Goal: Complete application form

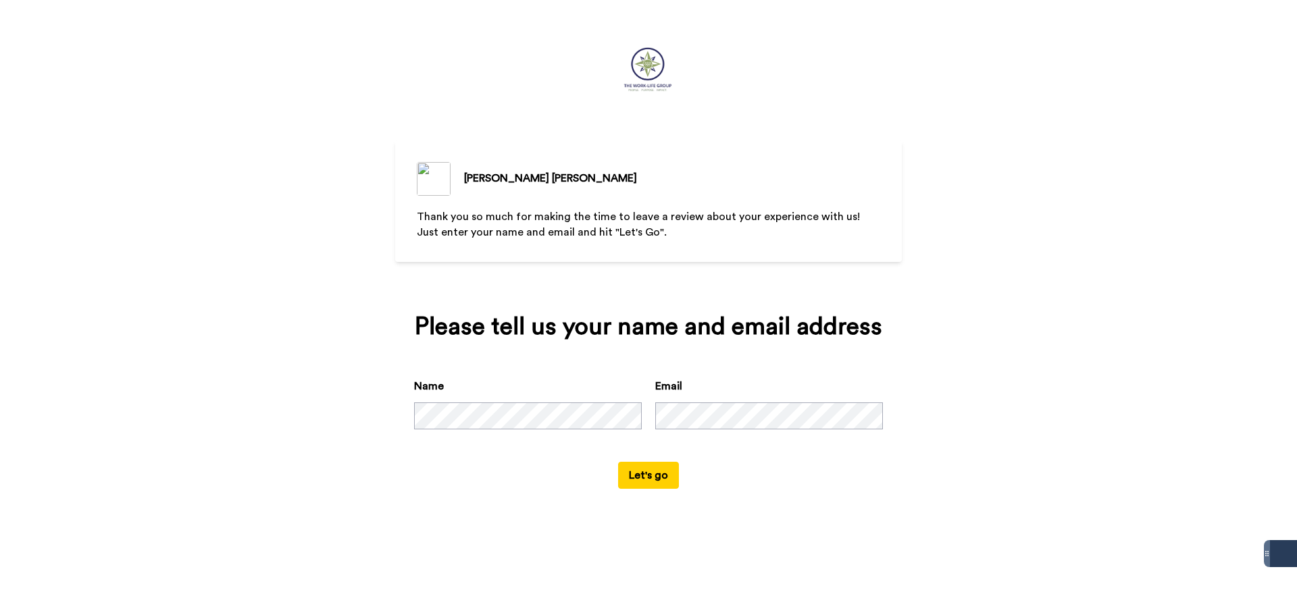
click at [645, 482] on button "Let's go" at bounding box center [648, 475] width 61 height 27
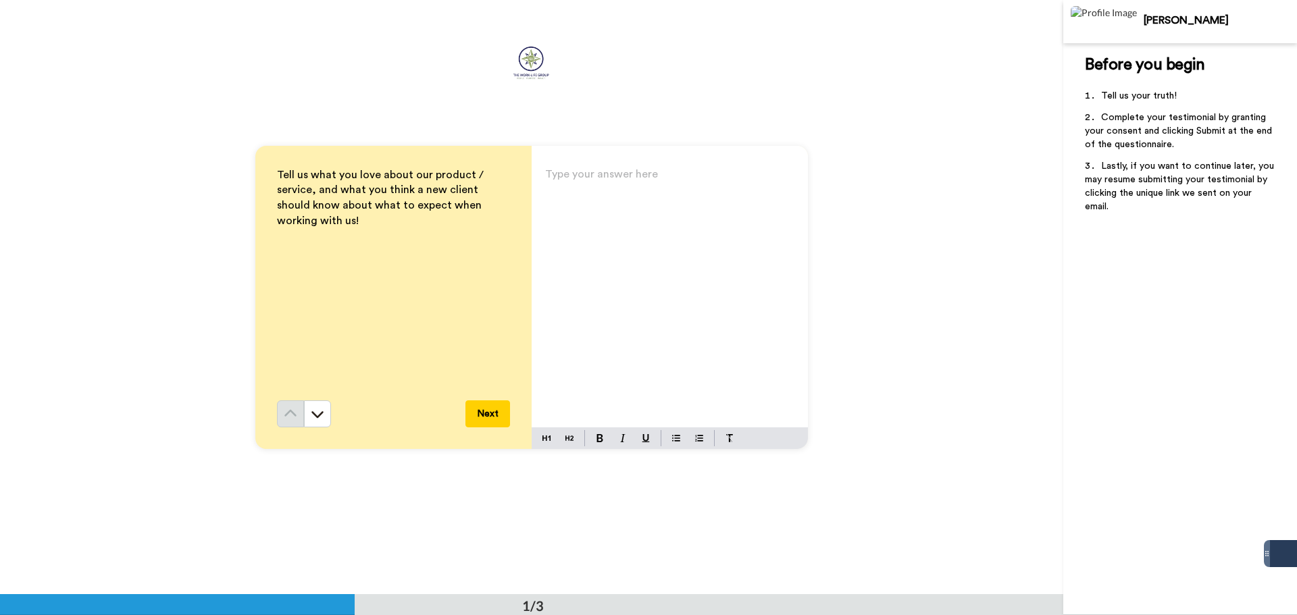
click at [565, 178] on p "Type your answer here ﻿" at bounding box center [669, 179] width 249 height 19
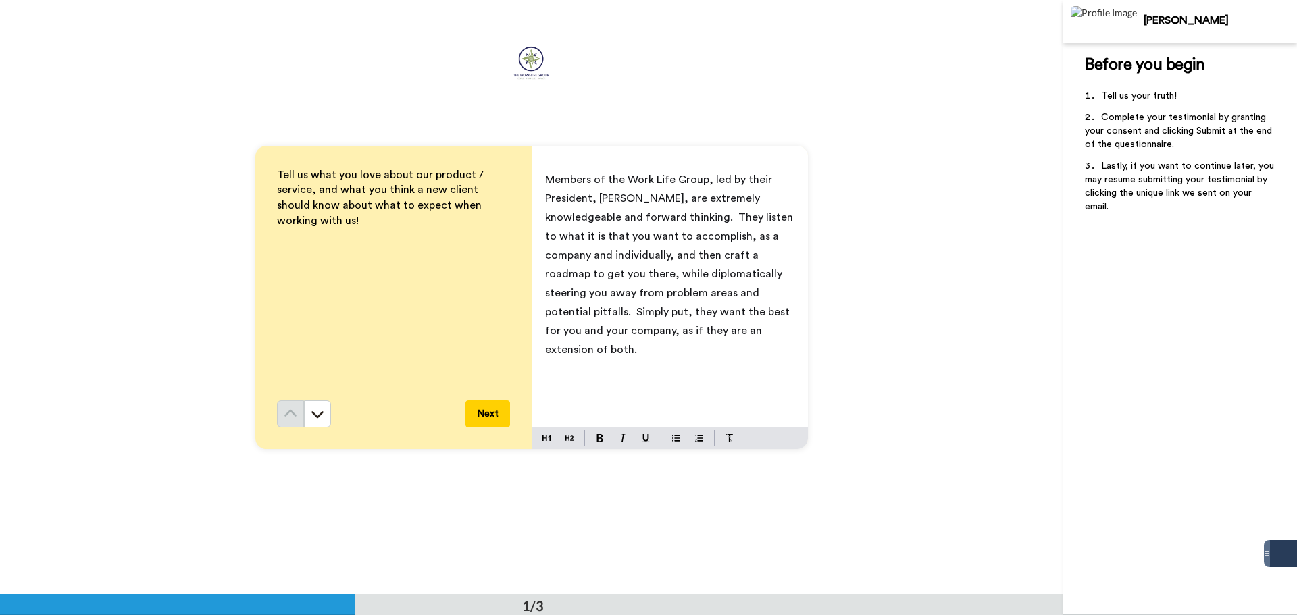
click at [478, 407] on button "Next" at bounding box center [487, 414] width 45 height 27
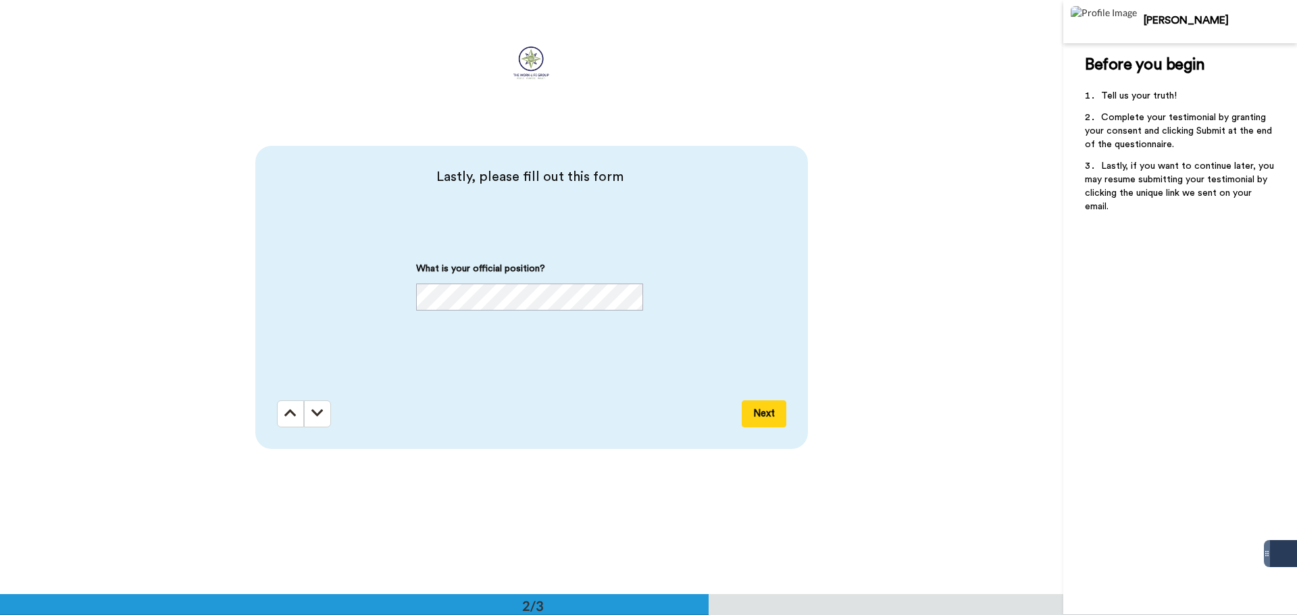
scroll to position [595, 0]
click at [764, 410] on button "Next" at bounding box center [764, 413] width 45 height 27
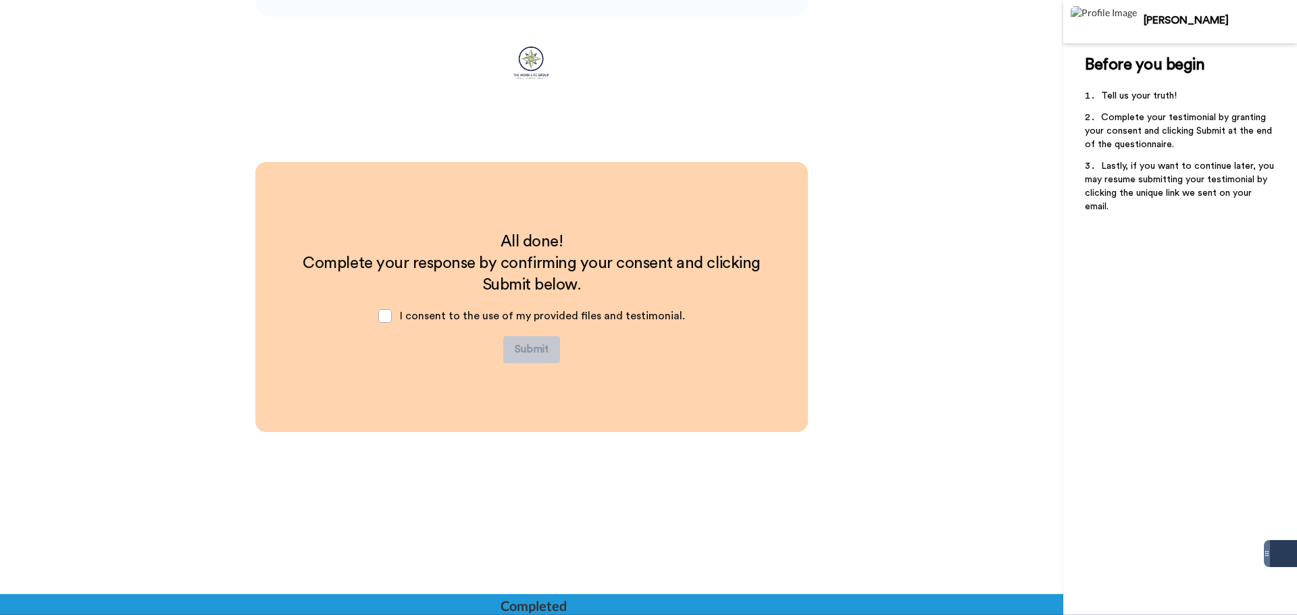
scroll to position [1028, 0]
drag, startPoint x: 393, startPoint y: 316, endPoint x: 469, endPoint y: 323, distance: 76.6
click at [392, 315] on span at bounding box center [385, 316] width 14 height 14
click at [520, 343] on button "Submit" at bounding box center [531, 349] width 57 height 27
